Goal: Information Seeking & Learning: Compare options

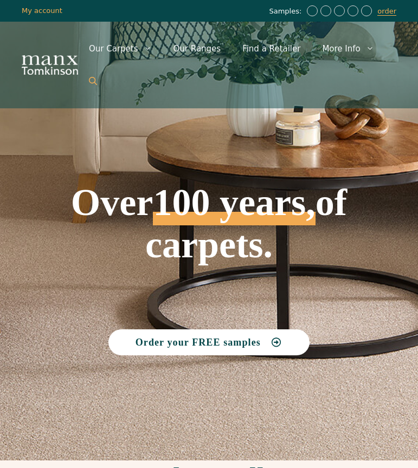
click at [97, 79] on icon "Open Search Bar" at bounding box center [93, 81] width 8 height 8
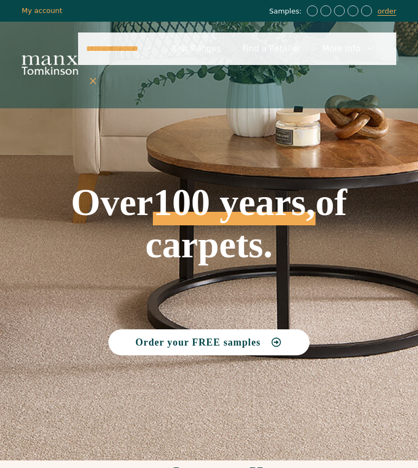
type input "**********"
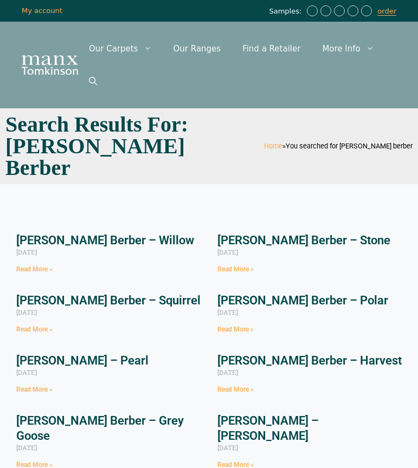
click at [107, 234] on link "[PERSON_NAME] Berber – Willow" at bounding box center [105, 241] width 178 height 14
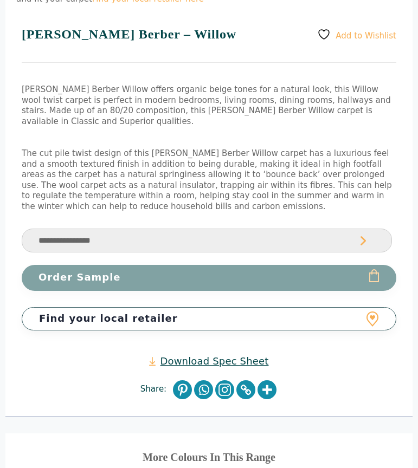
scroll to position [862, 0]
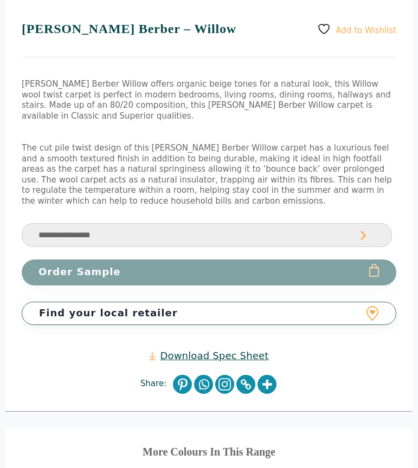
click at [205, 350] on link "Download Spec Sheet" at bounding box center [208, 356] width 119 height 12
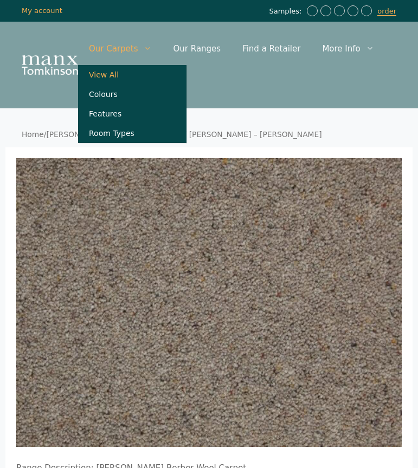
scroll to position [0, 0]
click at [99, 81] on link "View All" at bounding box center [132, 75] width 108 height 20
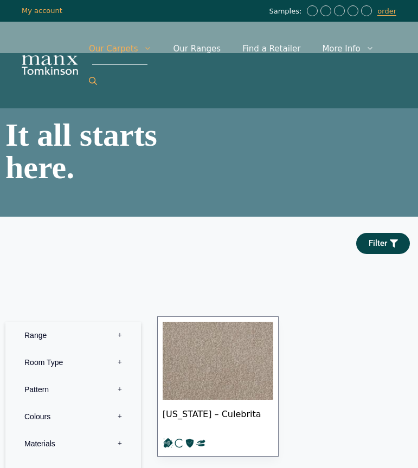
click at [93, 81] on icon "Open Search Bar" at bounding box center [93, 81] width 8 height 8
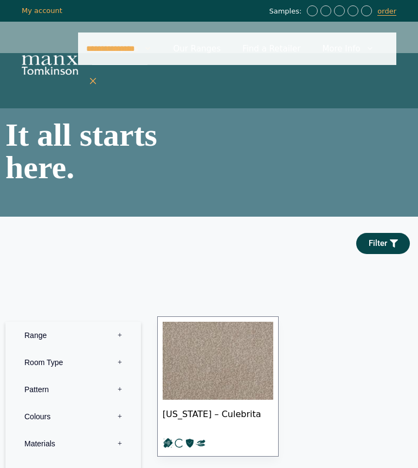
type input "**********"
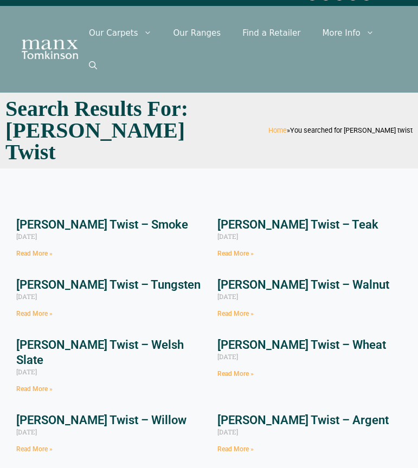
scroll to position [18, 0]
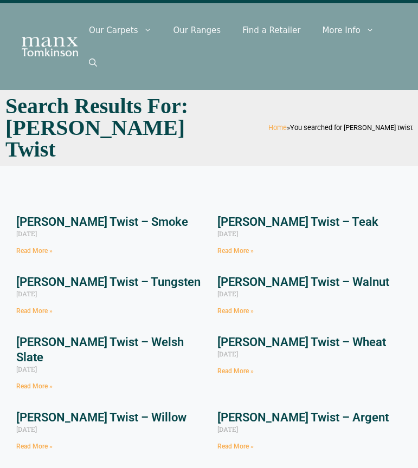
click at [99, 215] on link "Tomkinson Twist – Smoke" at bounding box center [102, 222] width 172 height 14
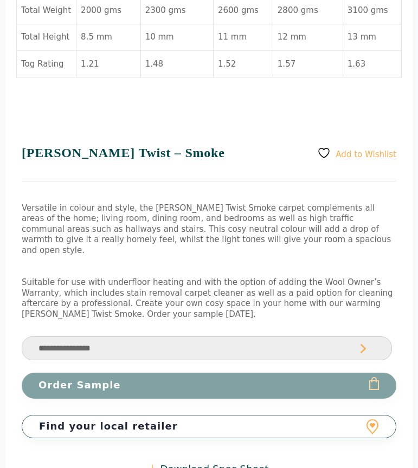
scroll to position [791, 0]
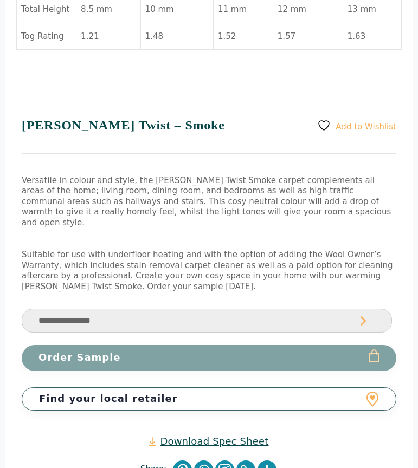
click at [190, 435] on link "Download Spec Sheet" at bounding box center [208, 441] width 119 height 12
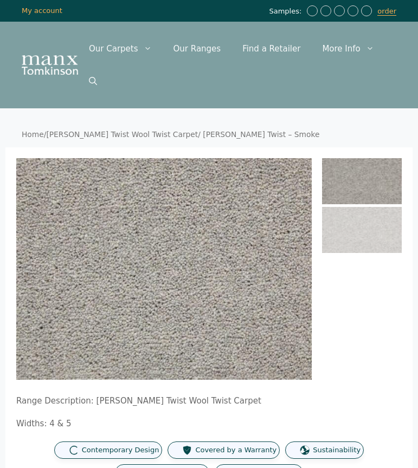
scroll to position [0, 0]
click at [95, 83] on icon "Open Search Bar" at bounding box center [93, 81] width 8 height 8
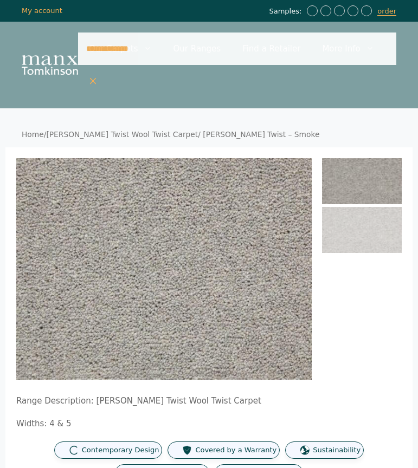
type input "**********"
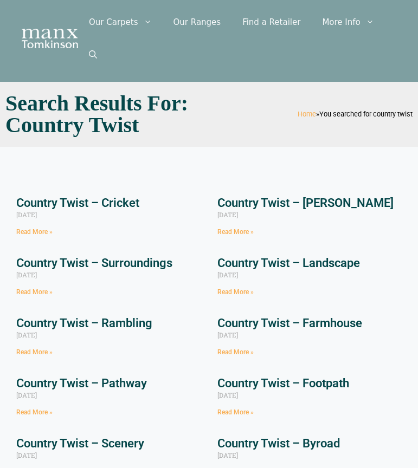
scroll to position [29, 0]
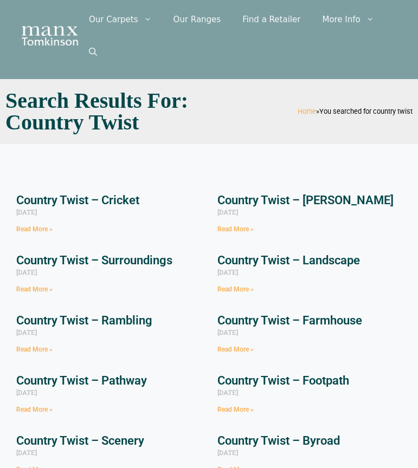
click at [107, 198] on link "Country Twist – Cricket" at bounding box center [77, 201] width 123 height 14
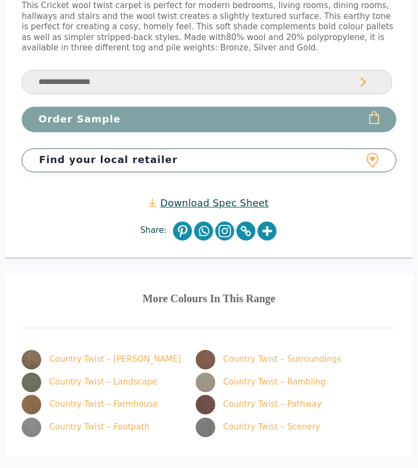
scroll to position [959, 0]
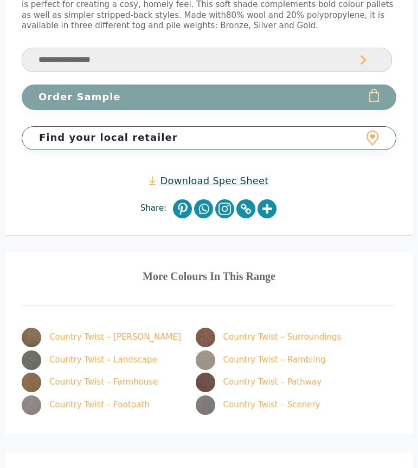
click at [228, 175] on link "Download Spec Sheet" at bounding box center [208, 181] width 119 height 12
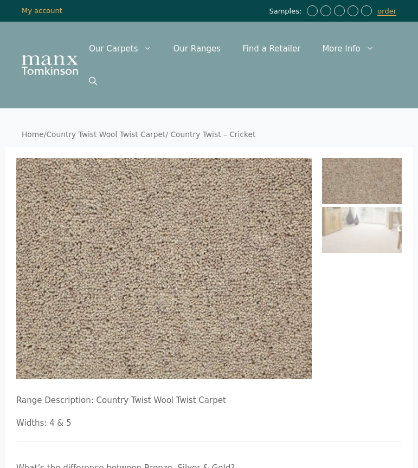
scroll to position [0, 0]
click at [97, 79] on icon "Open Search Bar" at bounding box center [93, 81] width 8 height 8
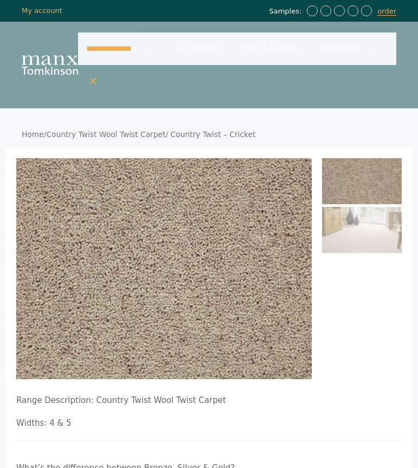
type input "**********"
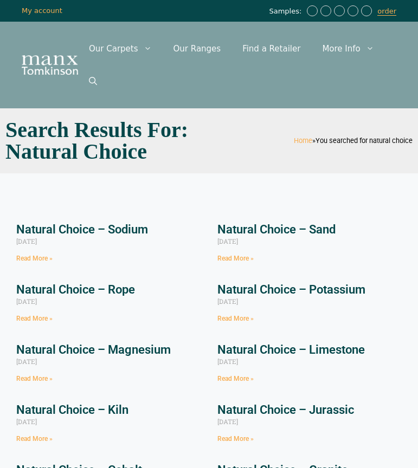
click at [88, 228] on link "Natural Choice – Sodium" at bounding box center [82, 230] width 132 height 14
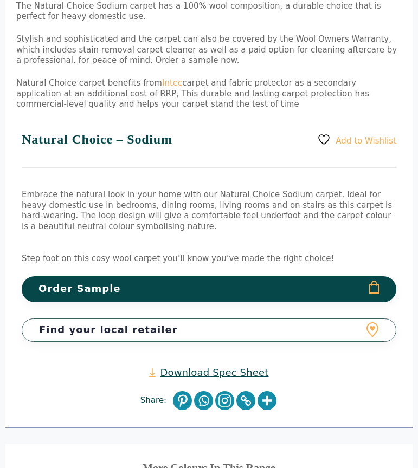
scroll to position [814, 0]
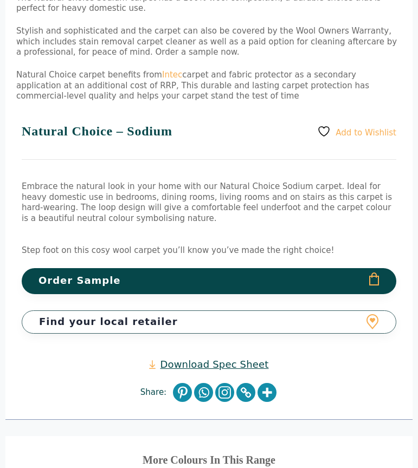
click at [200, 361] on link "Download Spec Sheet" at bounding box center [208, 364] width 119 height 12
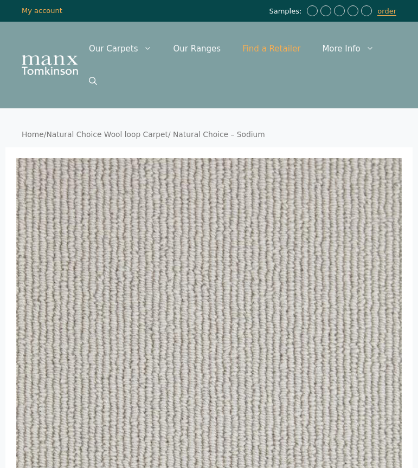
scroll to position [0, 0]
click at [97, 82] on icon "Open Search Bar" at bounding box center [93, 81] width 8 height 8
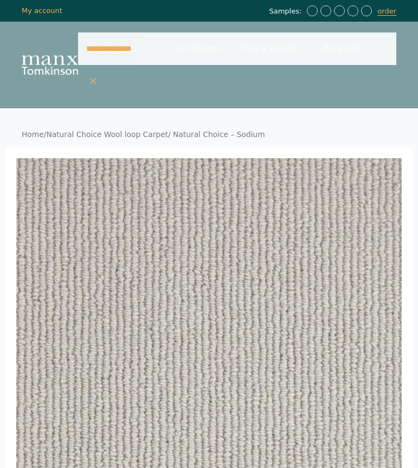
type input "**********"
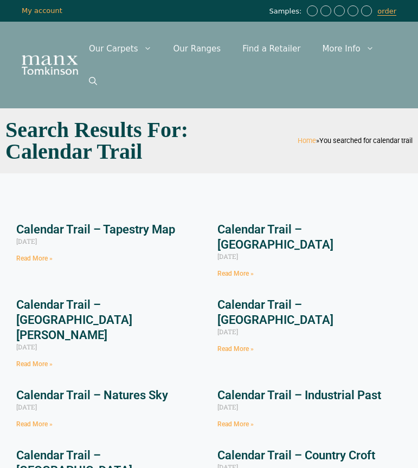
click at [92, 230] on link "Calendar Trail – Tapestry Map" at bounding box center [95, 230] width 159 height 14
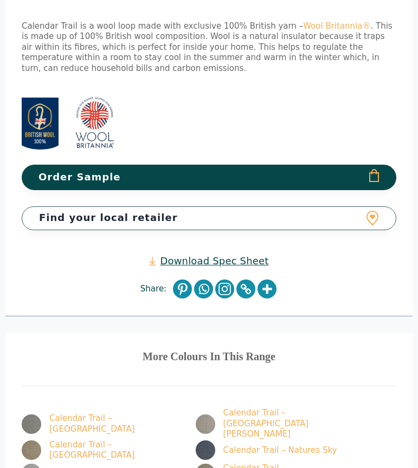
scroll to position [1045, 0]
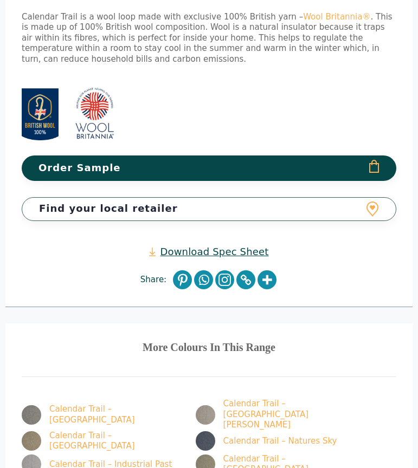
click at [198, 246] on link "Download Spec Sheet" at bounding box center [208, 252] width 119 height 12
